Goal: Register for event/course

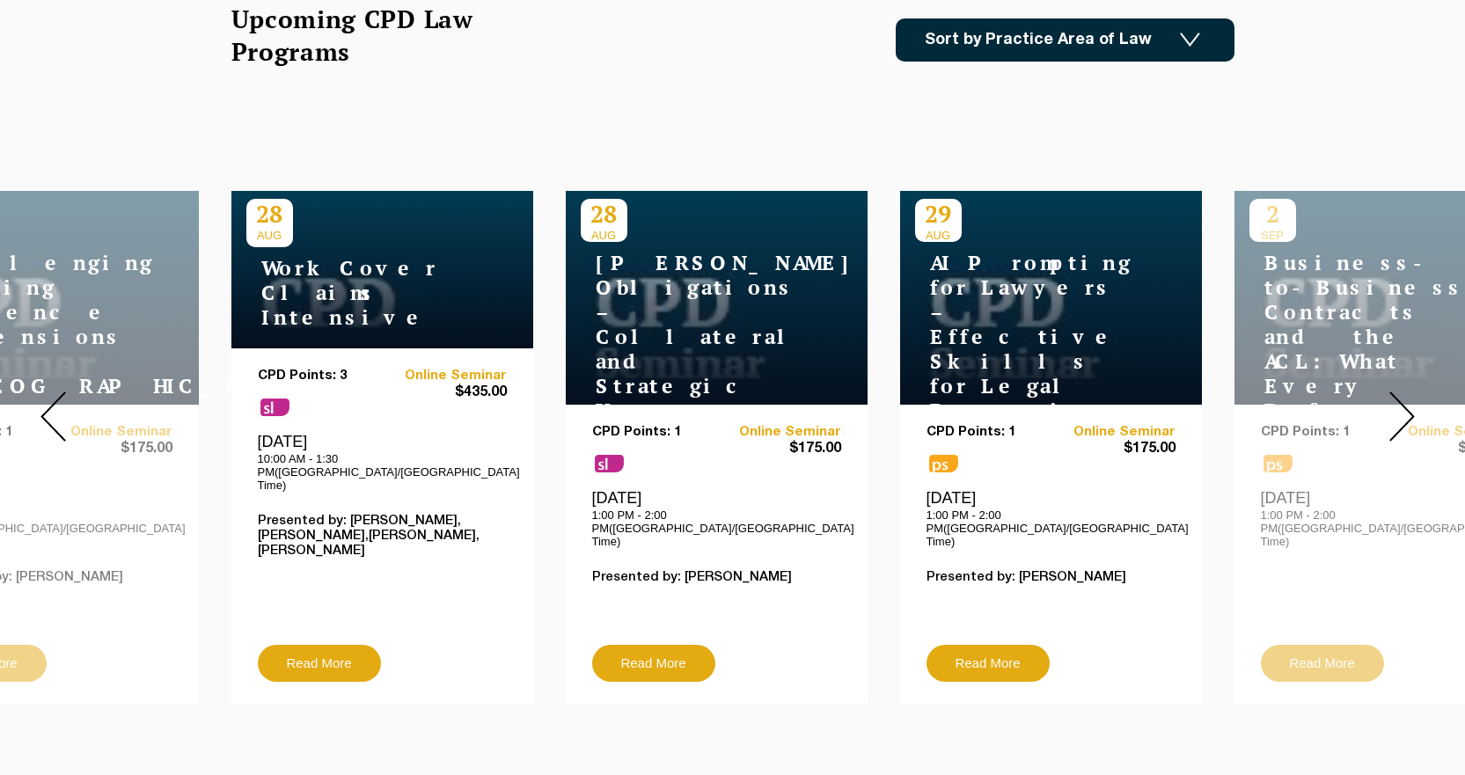
click at [1045, 45] on link "Medicare Billing Course" at bounding box center [1116, 83] width 157 height 76
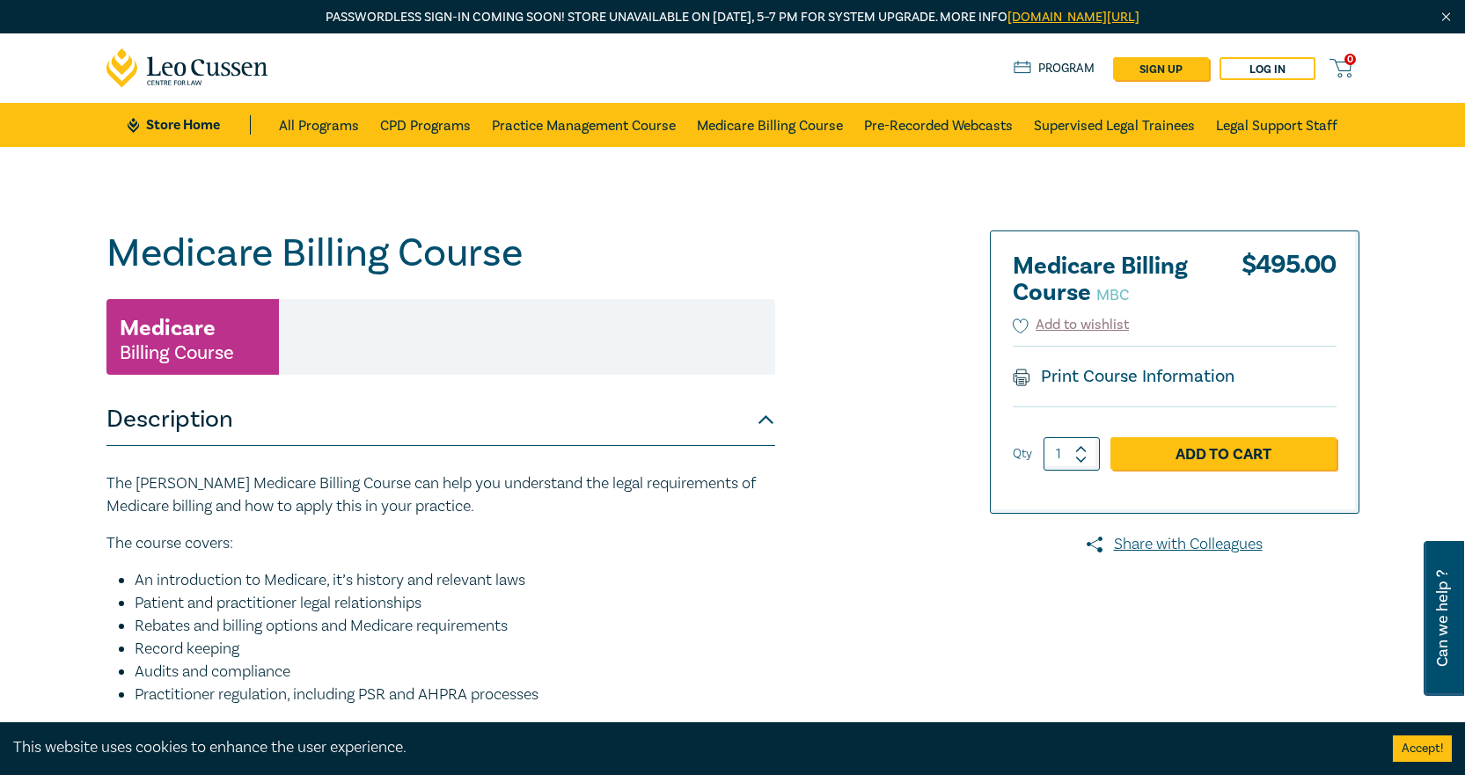
click at [451, 129] on link "CPD Programs" at bounding box center [425, 125] width 91 height 44
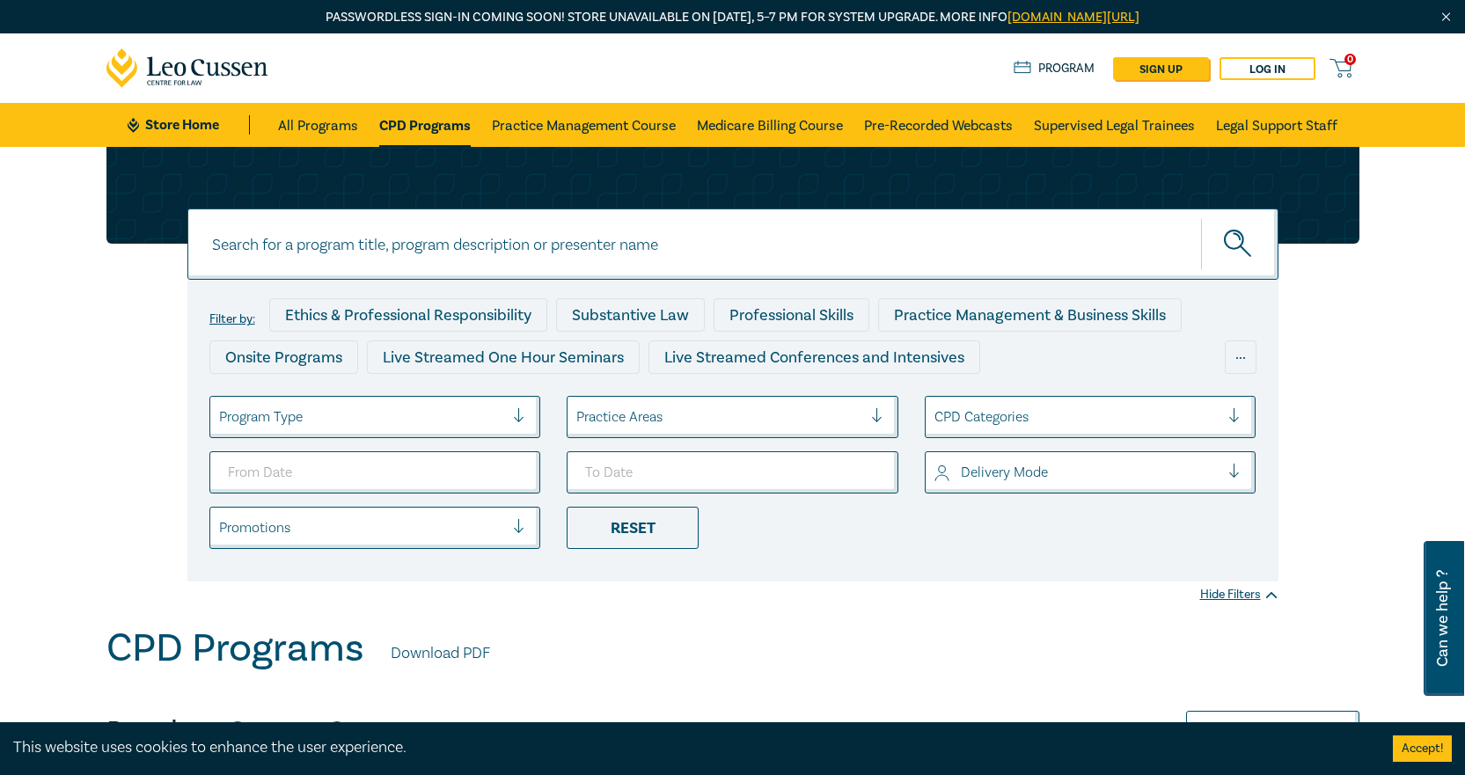
click at [1057, 421] on div at bounding box center [1078, 417] width 286 height 23
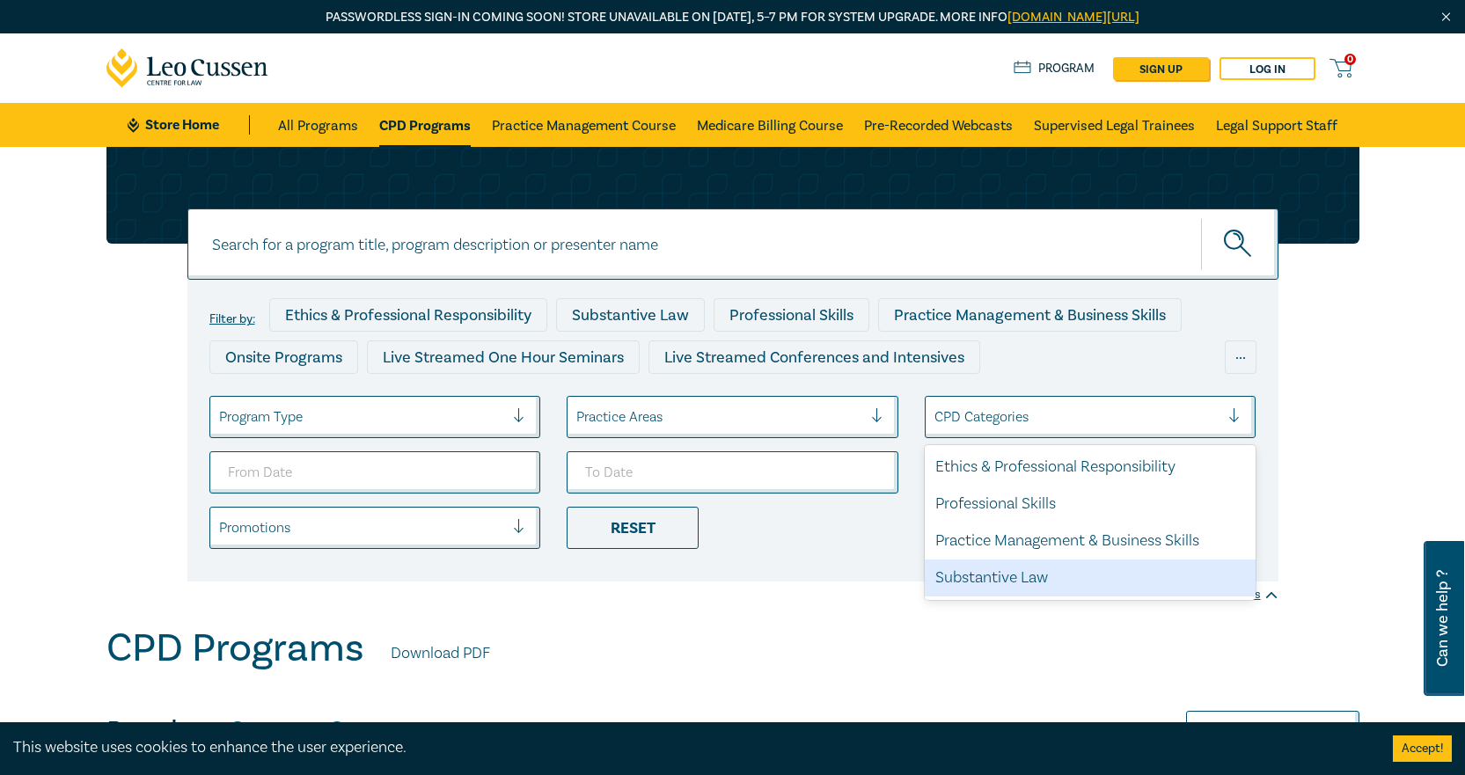
click at [1041, 569] on div "Substantive Law" at bounding box center [1091, 578] width 332 height 37
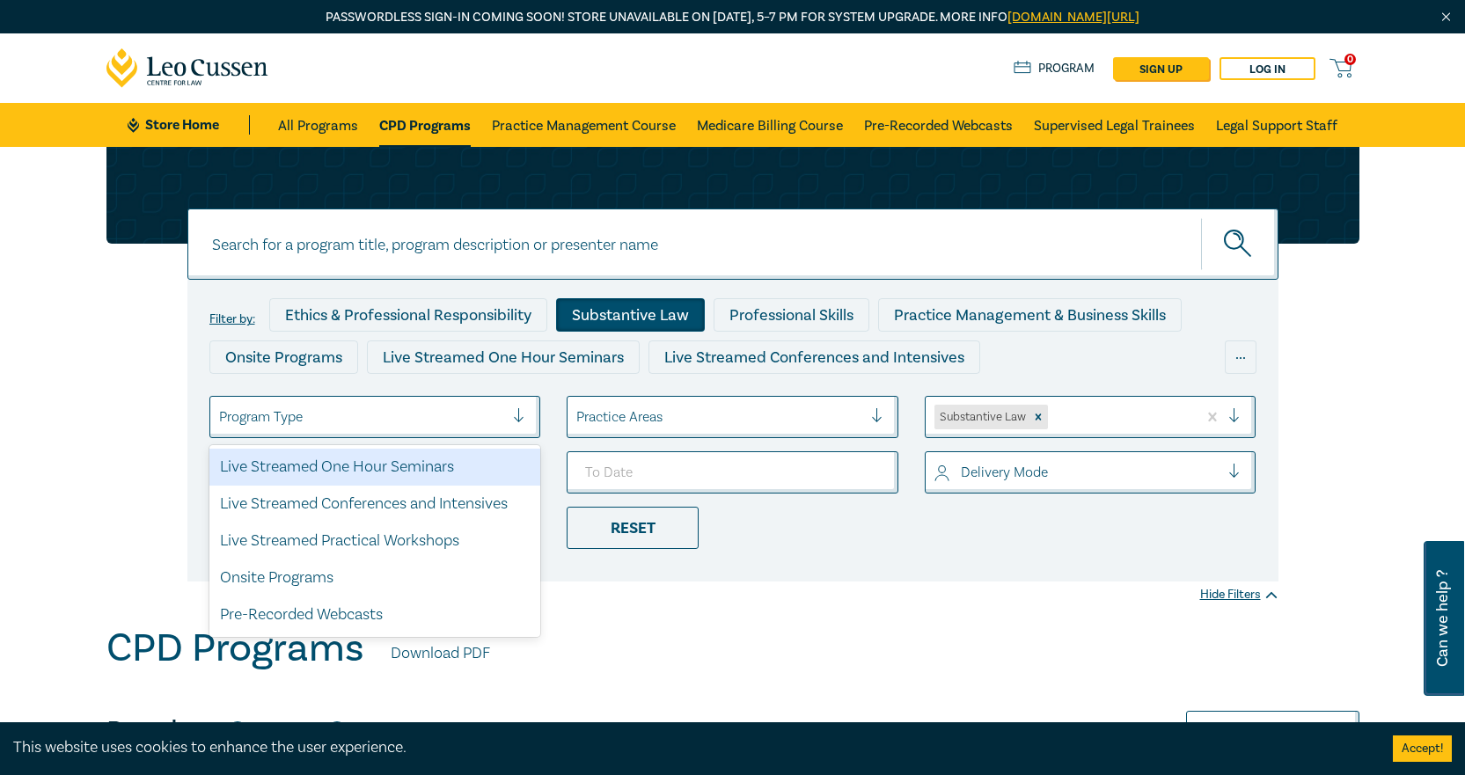
click at [415, 426] on div at bounding box center [362, 417] width 286 height 23
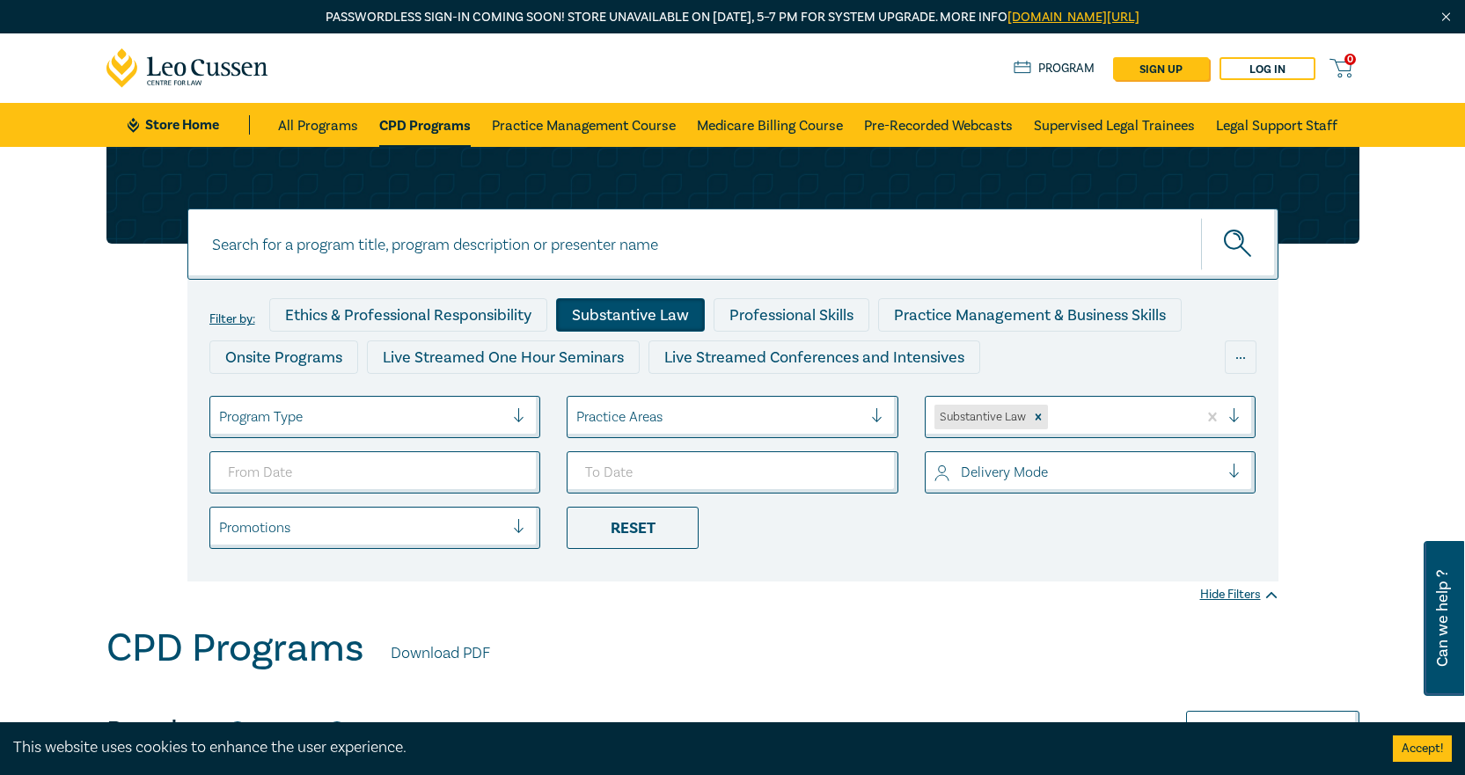
click at [420, 425] on div at bounding box center [362, 417] width 286 height 23
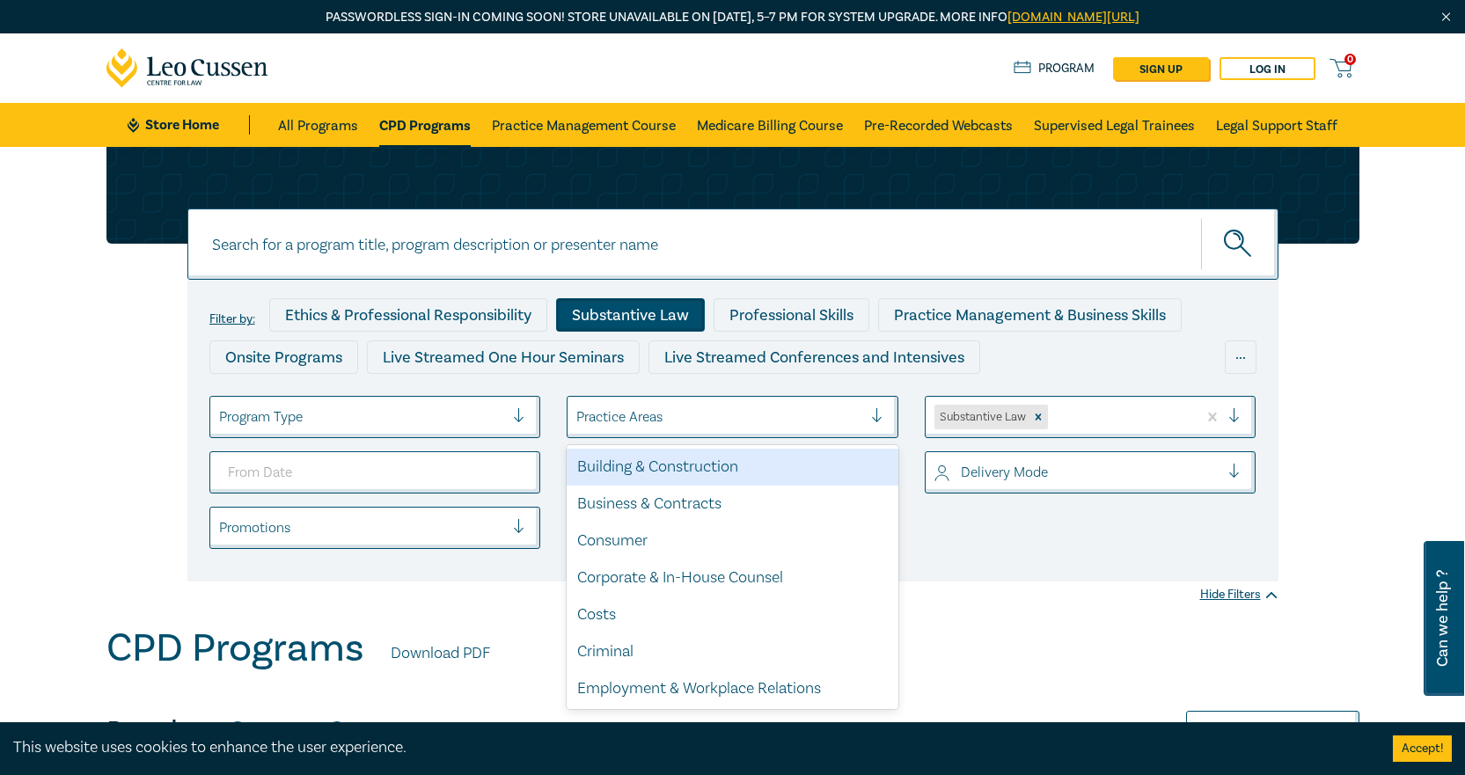
click at [650, 409] on div at bounding box center [719, 417] width 286 height 23
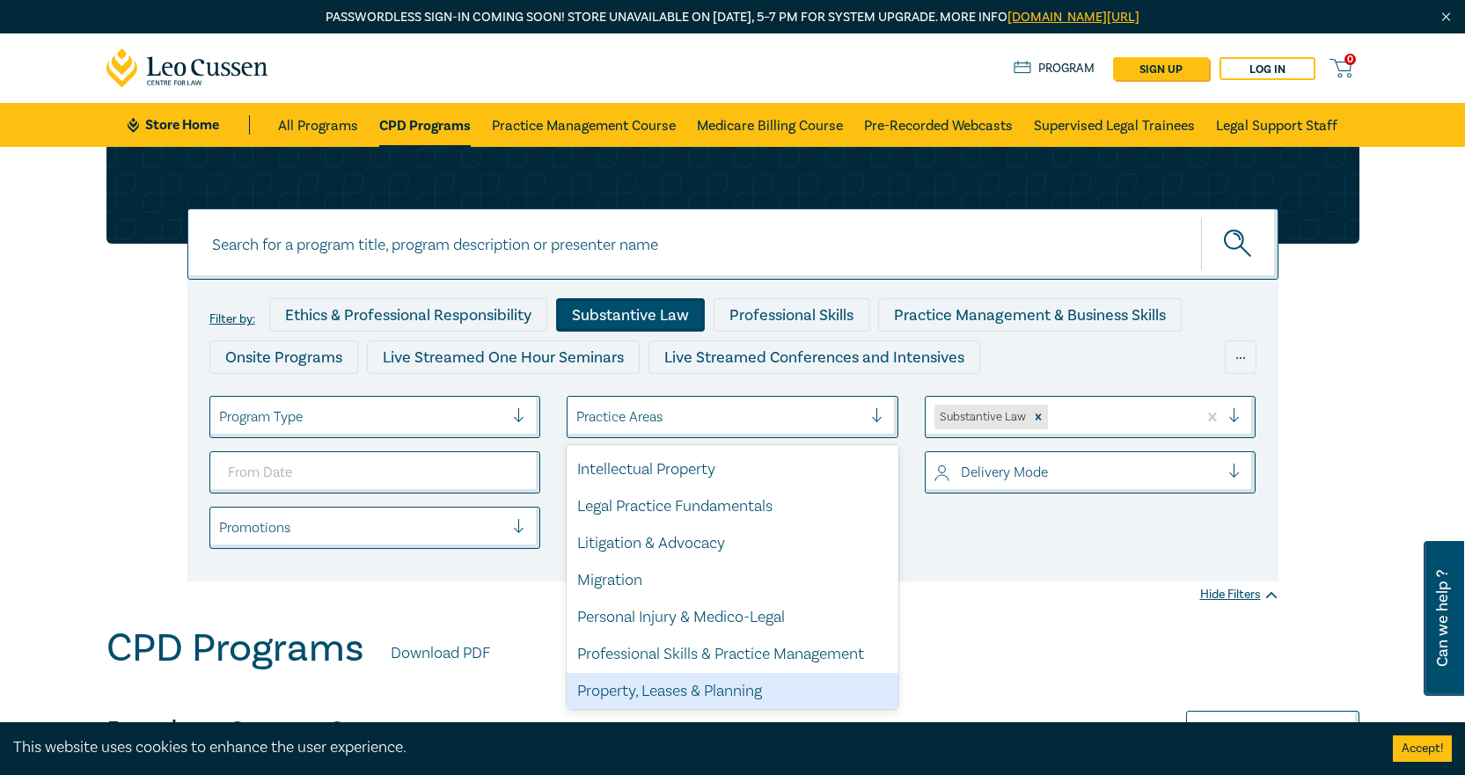
scroll to position [517, 0]
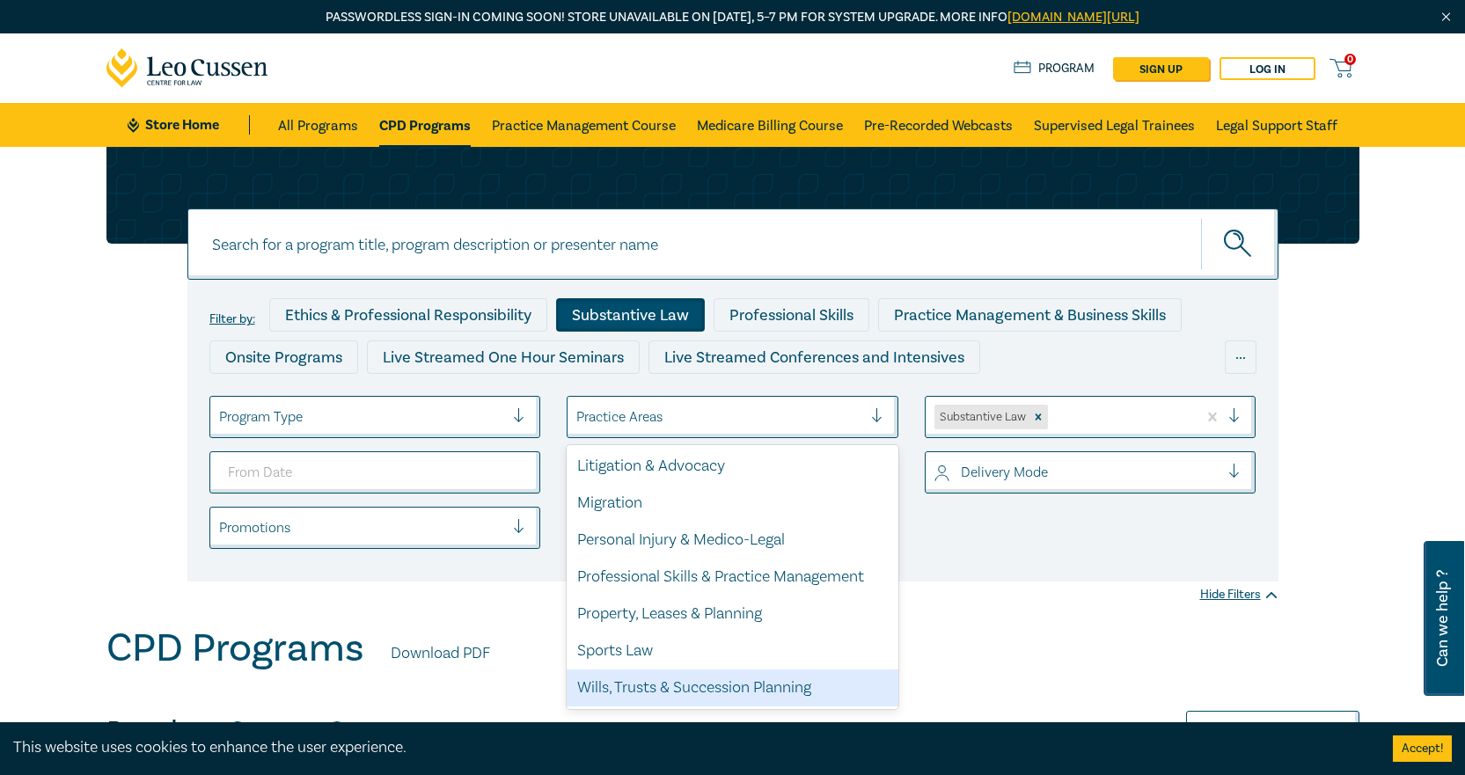
click at [714, 683] on div "Wills, Trusts & Succession Planning" at bounding box center [733, 688] width 332 height 37
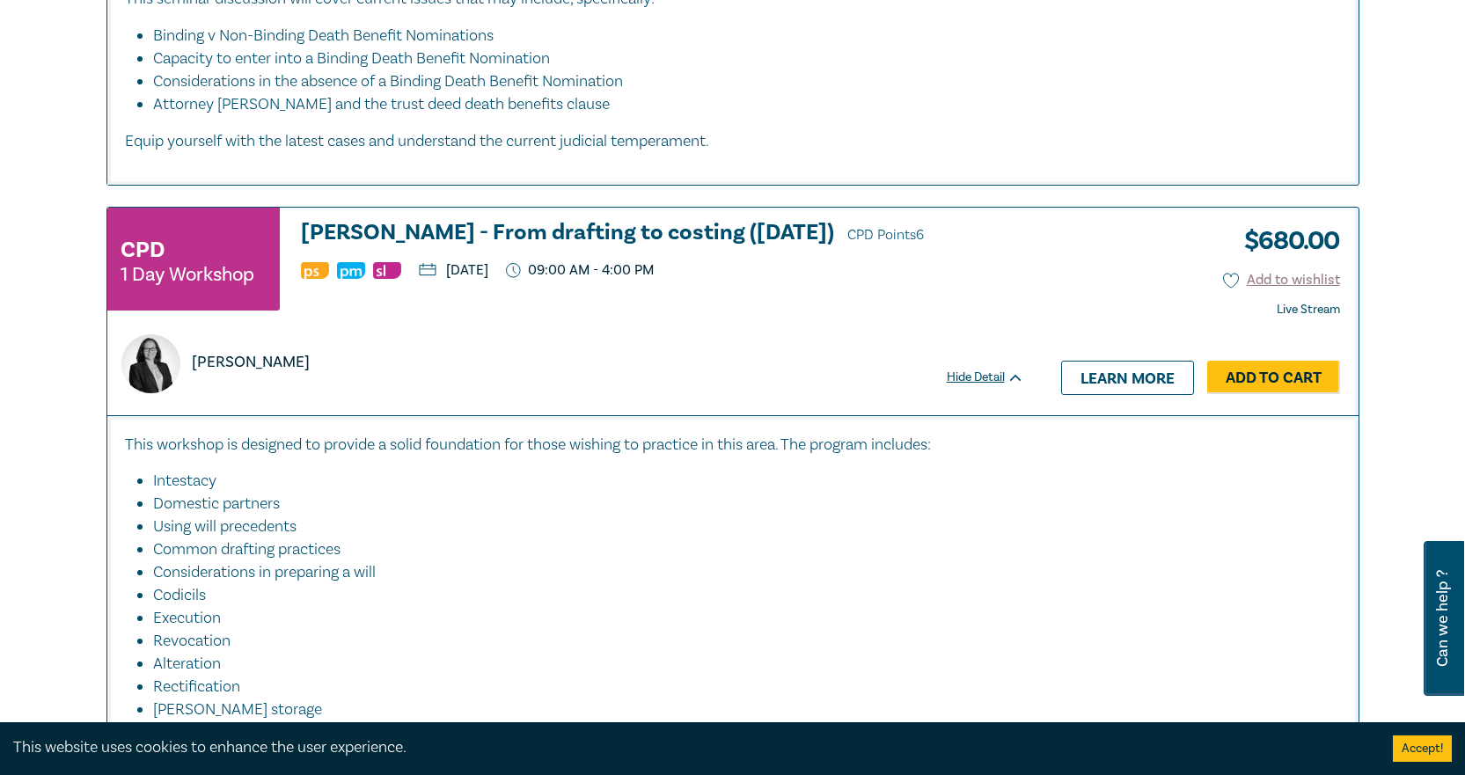
scroll to position [1232, 0]
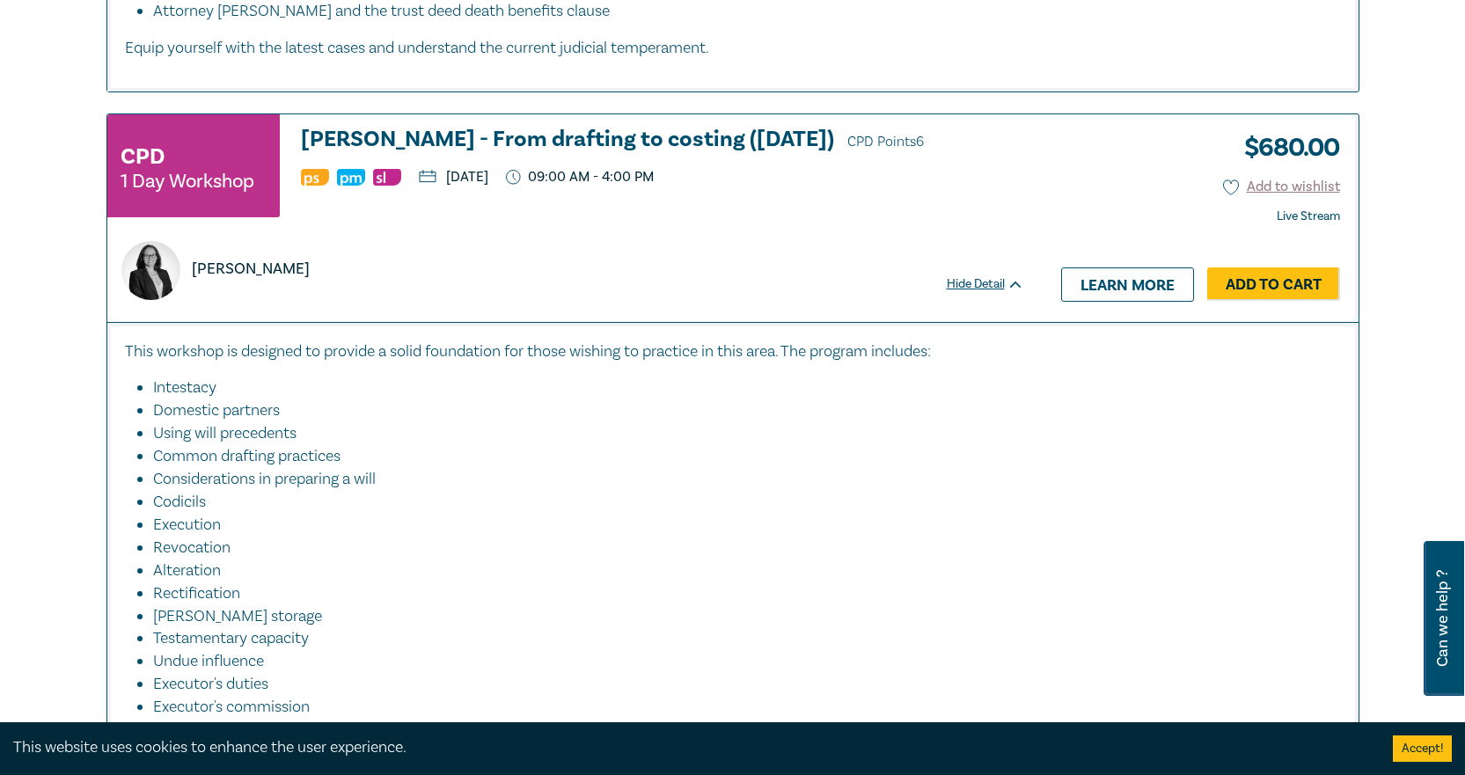
drag, startPoint x: 761, startPoint y: 473, endPoint x: 698, endPoint y: 473, distance: 63.4
click at [698, 473] on li "Considerations in preparing a will" at bounding box center [738, 479] width 1171 height 23
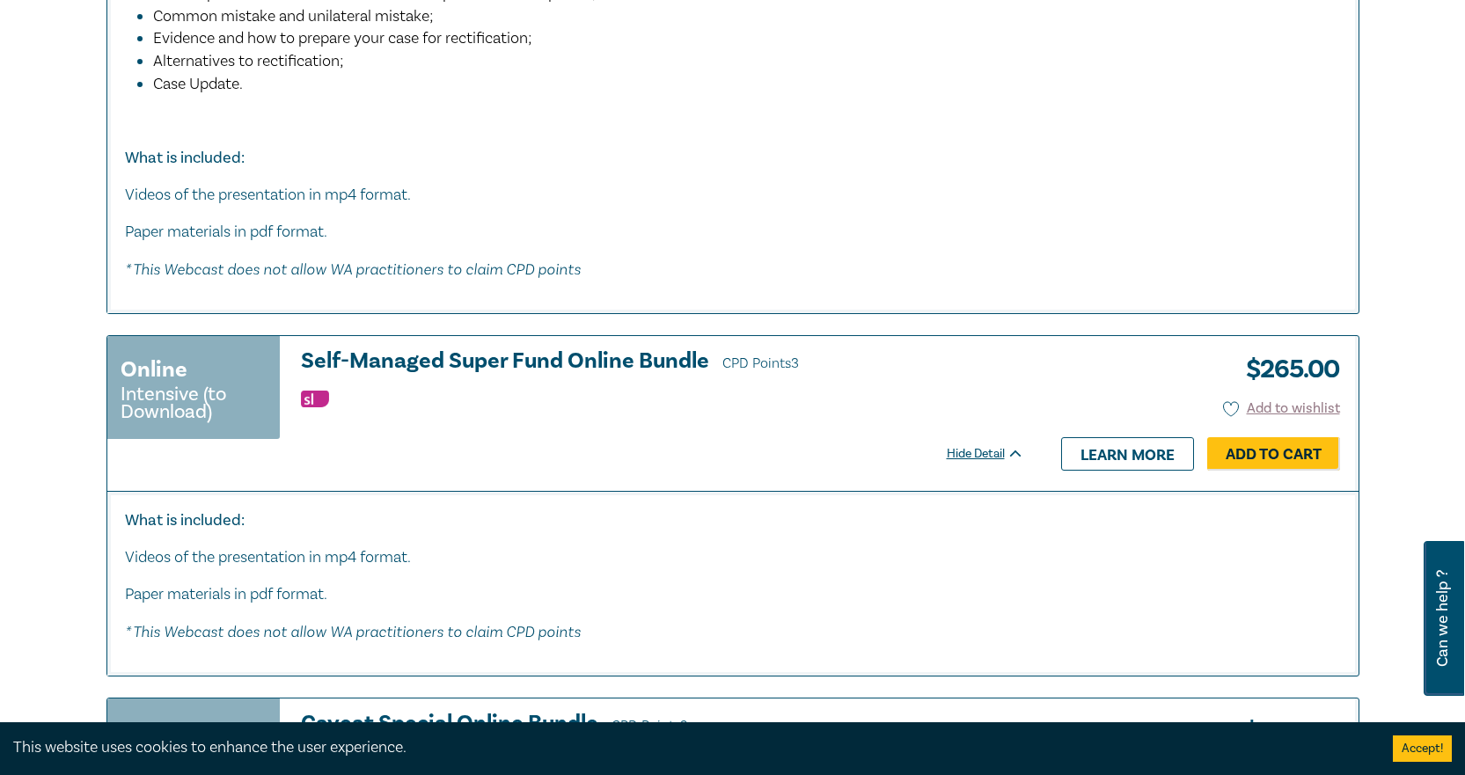
scroll to position [7569, 0]
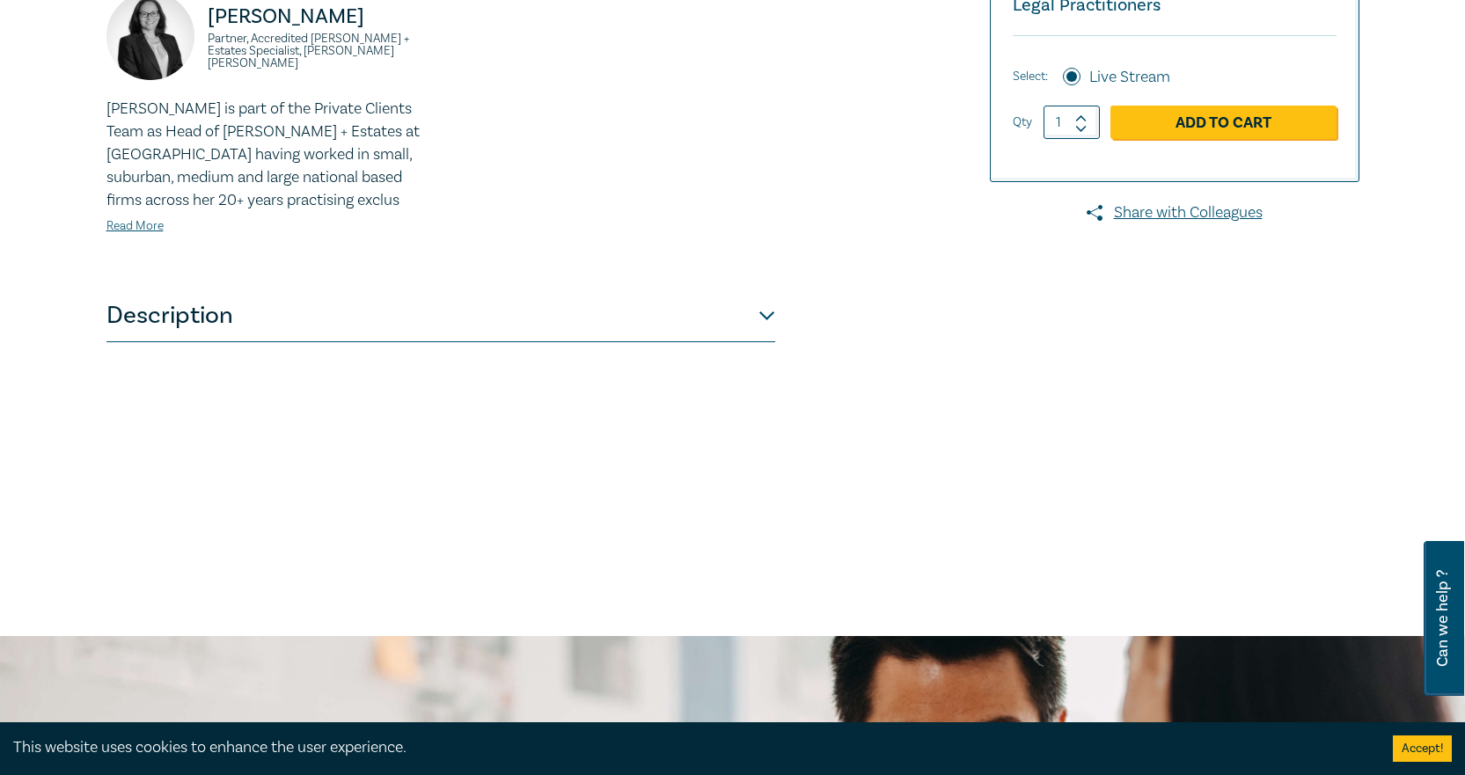
scroll to position [616, 0]
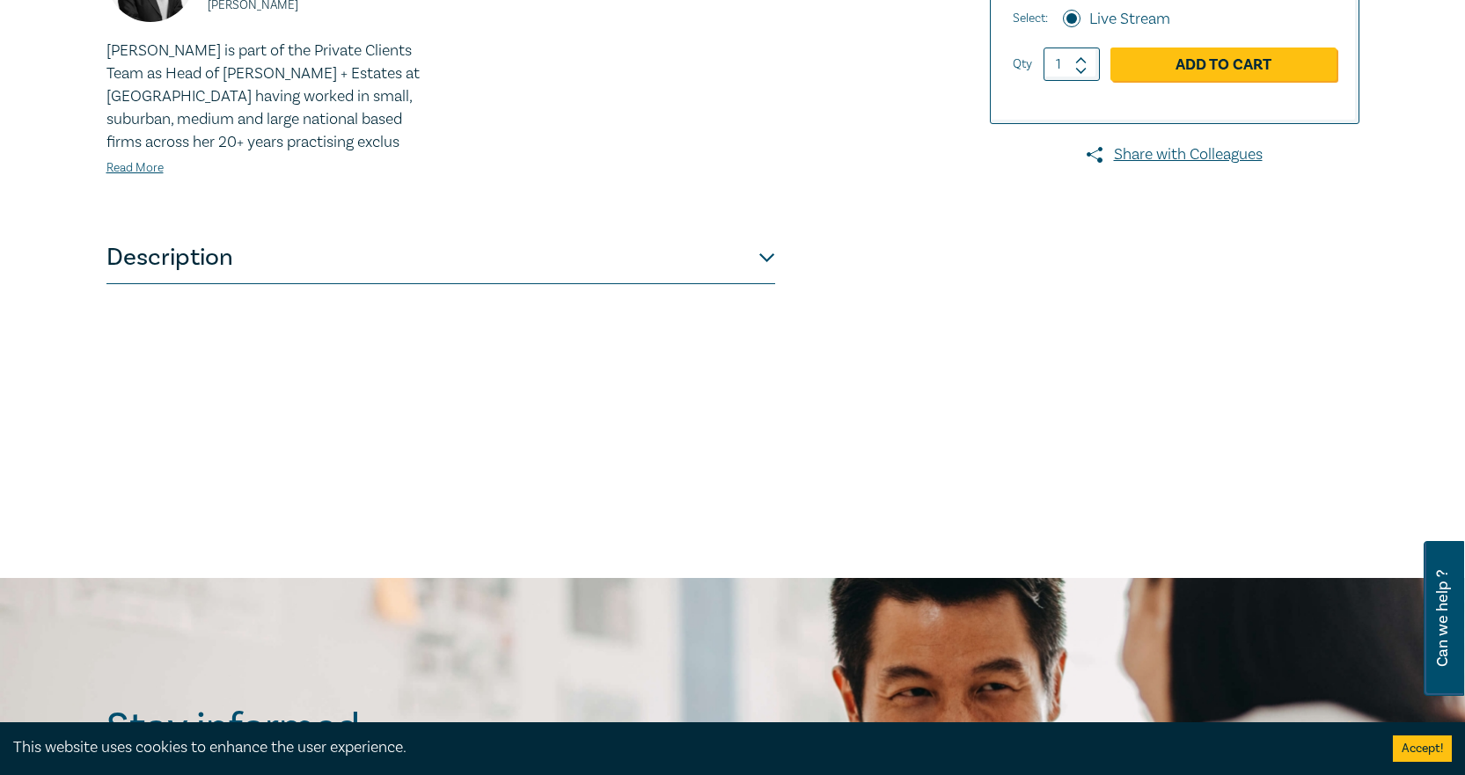
click at [565, 254] on button "Description" at bounding box center [440, 257] width 669 height 53
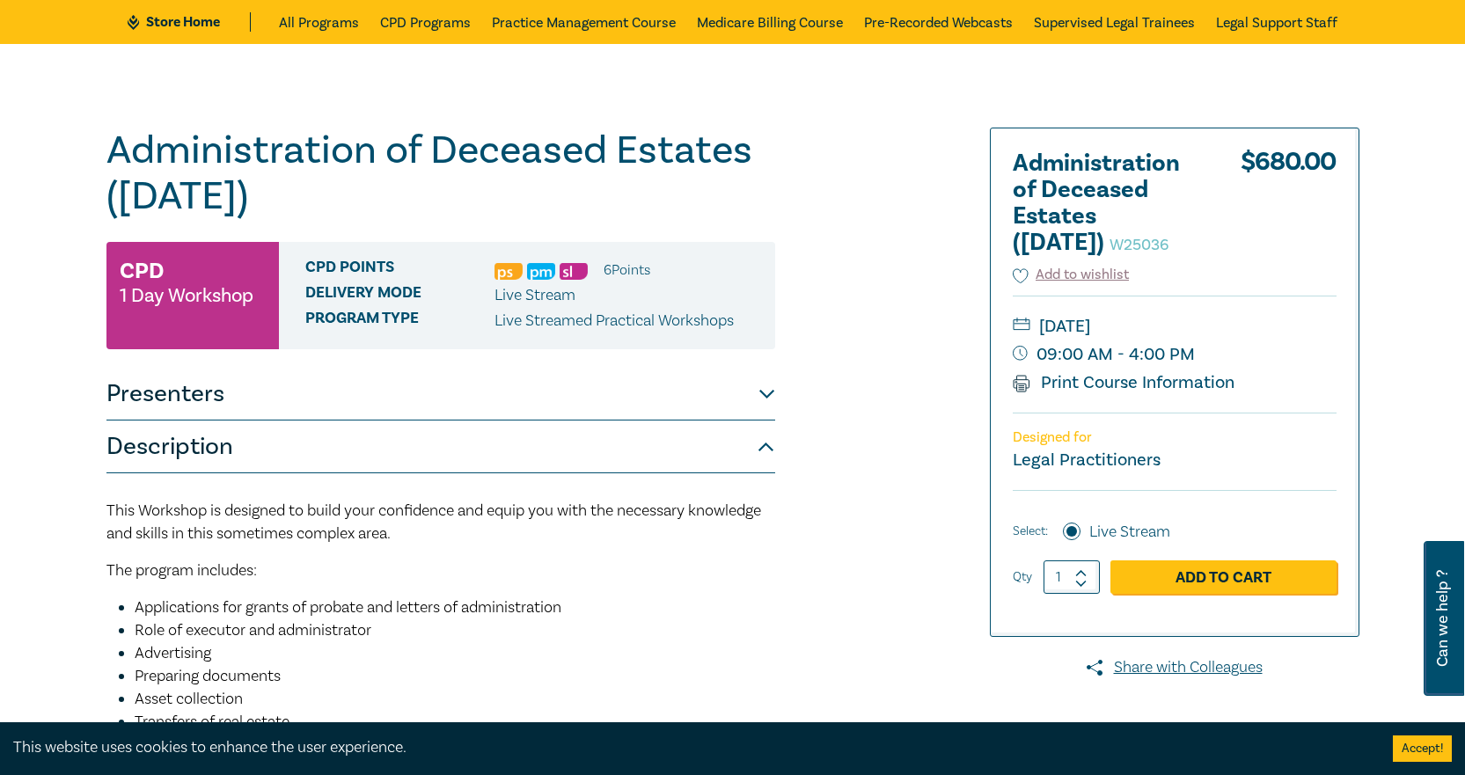
scroll to position [88, 0]
